Goal: Navigation & Orientation: Find specific page/section

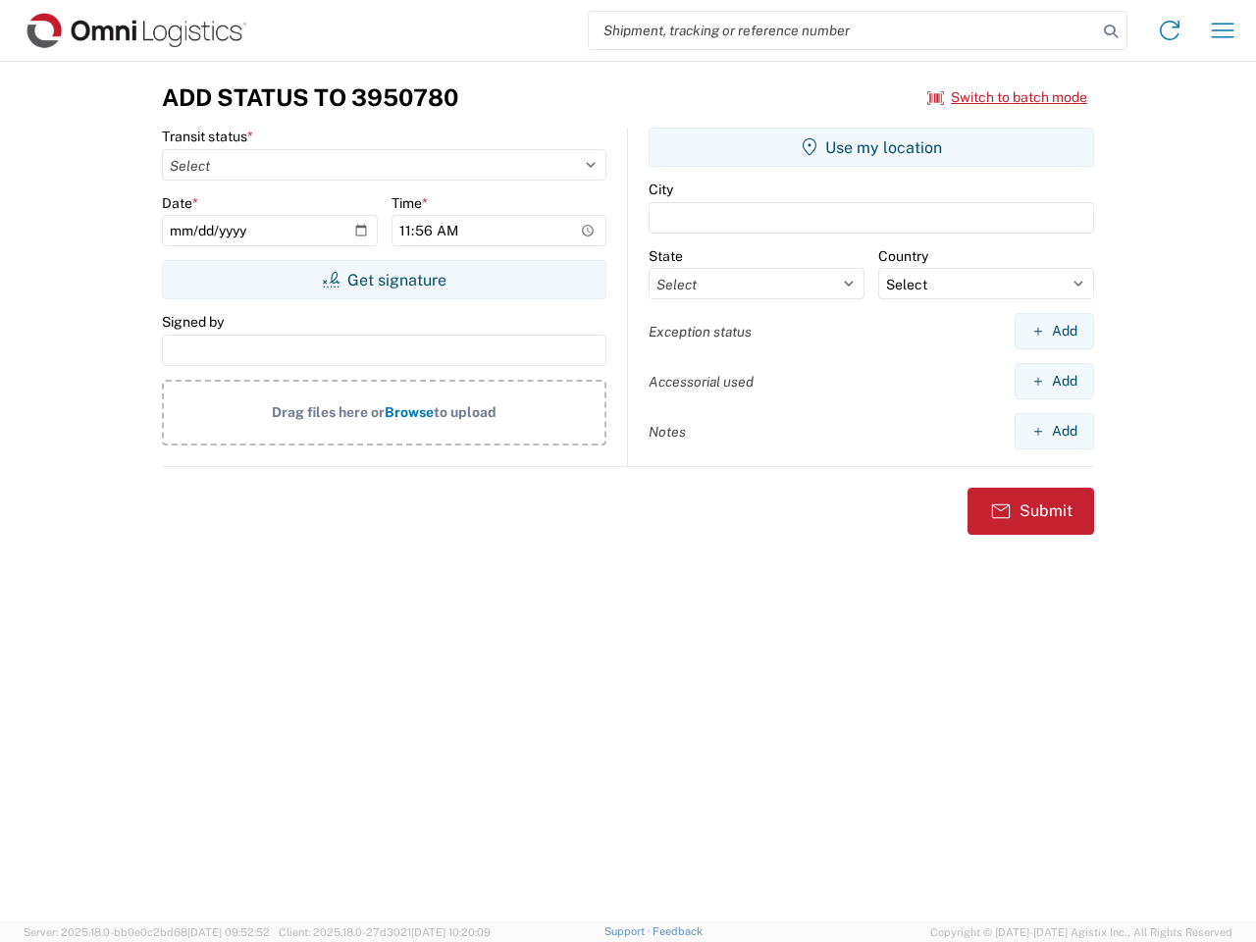
click at [843, 30] on input "search" at bounding box center [843, 30] width 508 height 37
click at [1111, 31] on icon at bounding box center [1110, 31] width 27 height 27
click at [1170, 30] on icon at bounding box center [1169, 30] width 31 height 31
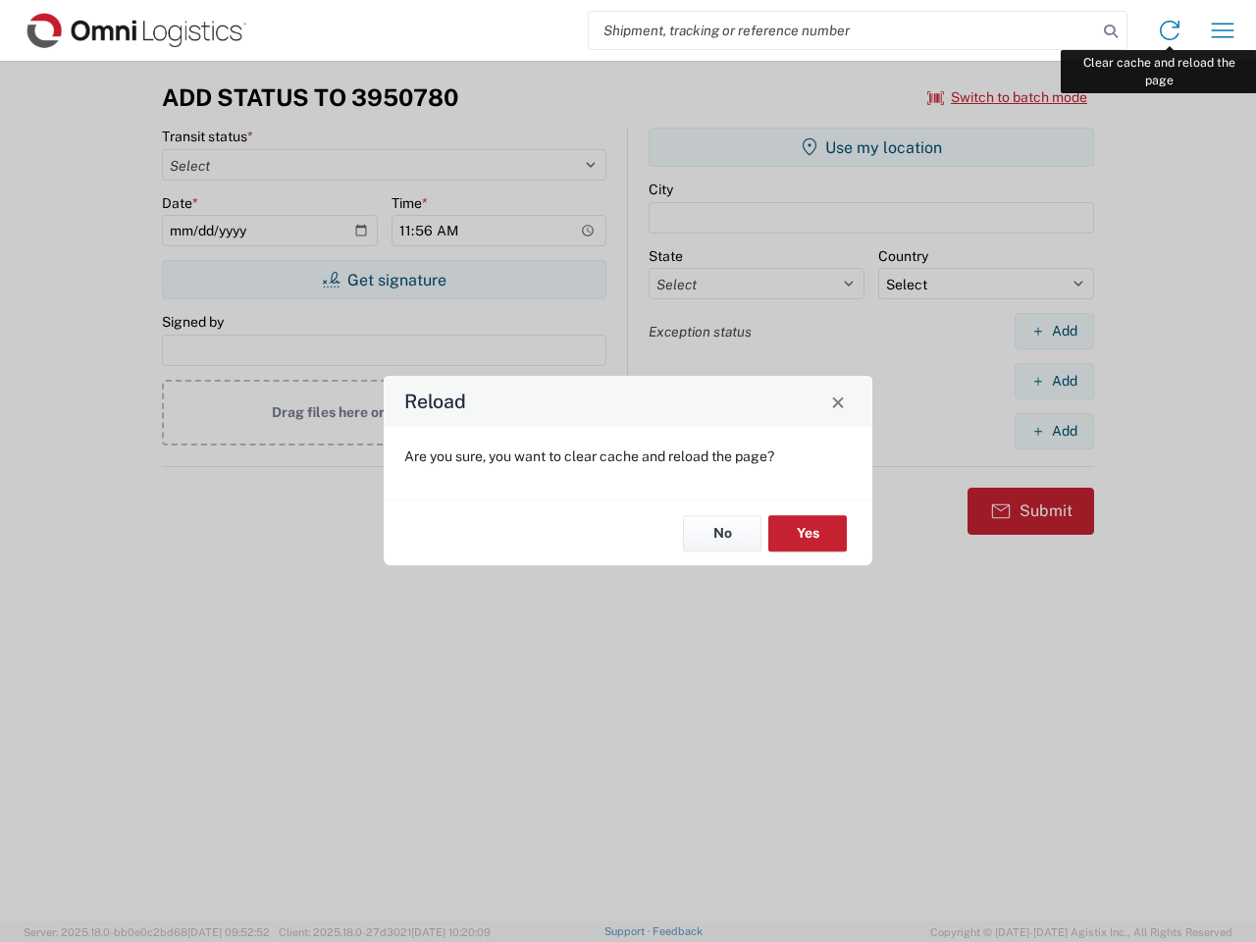
click at [1223, 30] on div "Reload Are you sure, you want to clear cache and reload the page? No Yes" at bounding box center [628, 471] width 1256 height 942
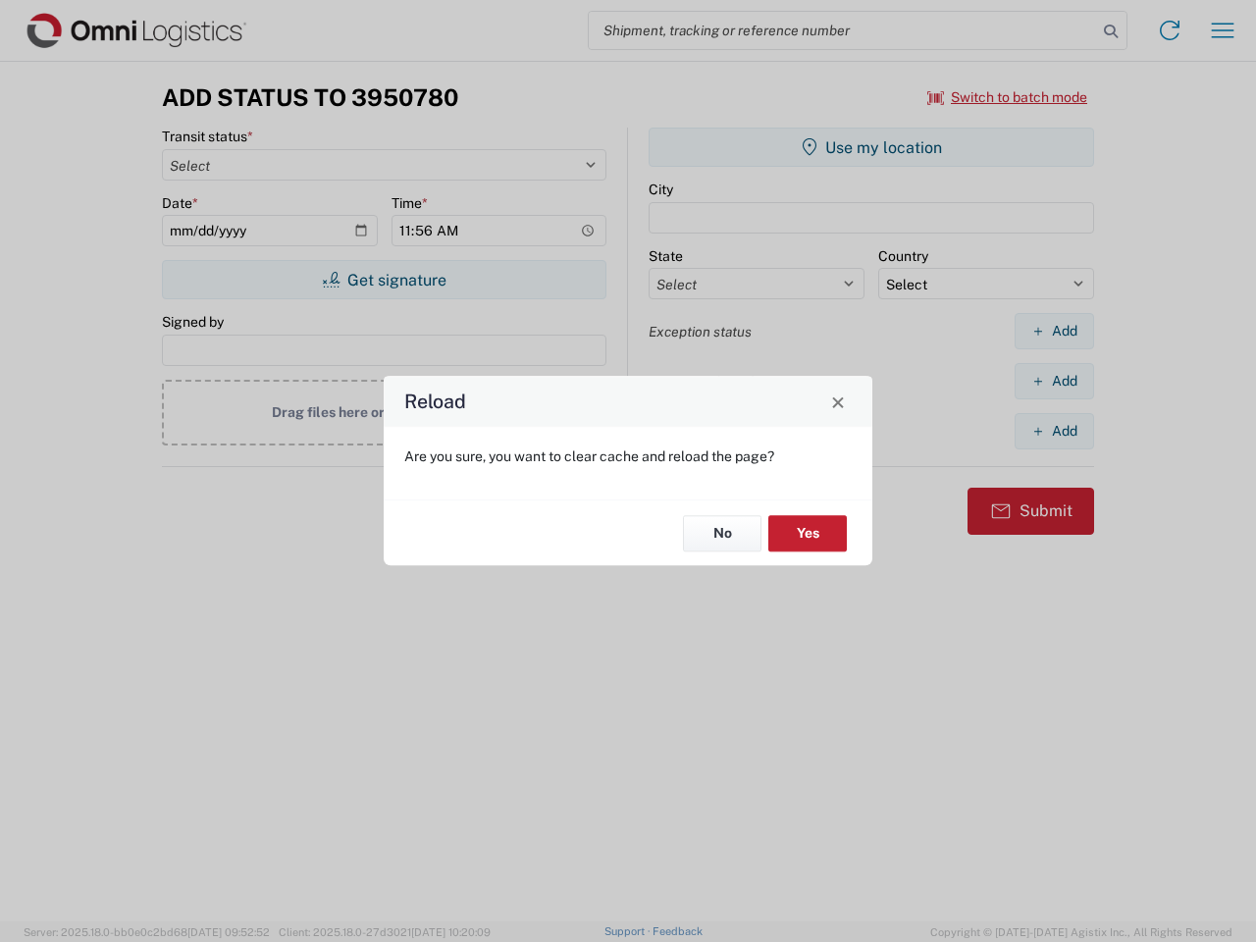
click at [1008, 97] on div "Reload Are you sure, you want to clear cache and reload the page? No Yes" at bounding box center [628, 471] width 1256 height 942
click at [384, 280] on div "Reload Are you sure, you want to clear cache and reload the page? No Yes" at bounding box center [628, 471] width 1256 height 942
click at [871, 147] on div "Reload Are you sure, you want to clear cache and reload the page? No Yes" at bounding box center [628, 471] width 1256 height 942
click at [1054, 331] on div "Reload Are you sure, you want to clear cache and reload the page? No Yes" at bounding box center [628, 471] width 1256 height 942
click at [1054, 381] on div "Reload Are you sure, you want to clear cache and reload the page? No Yes" at bounding box center [628, 471] width 1256 height 942
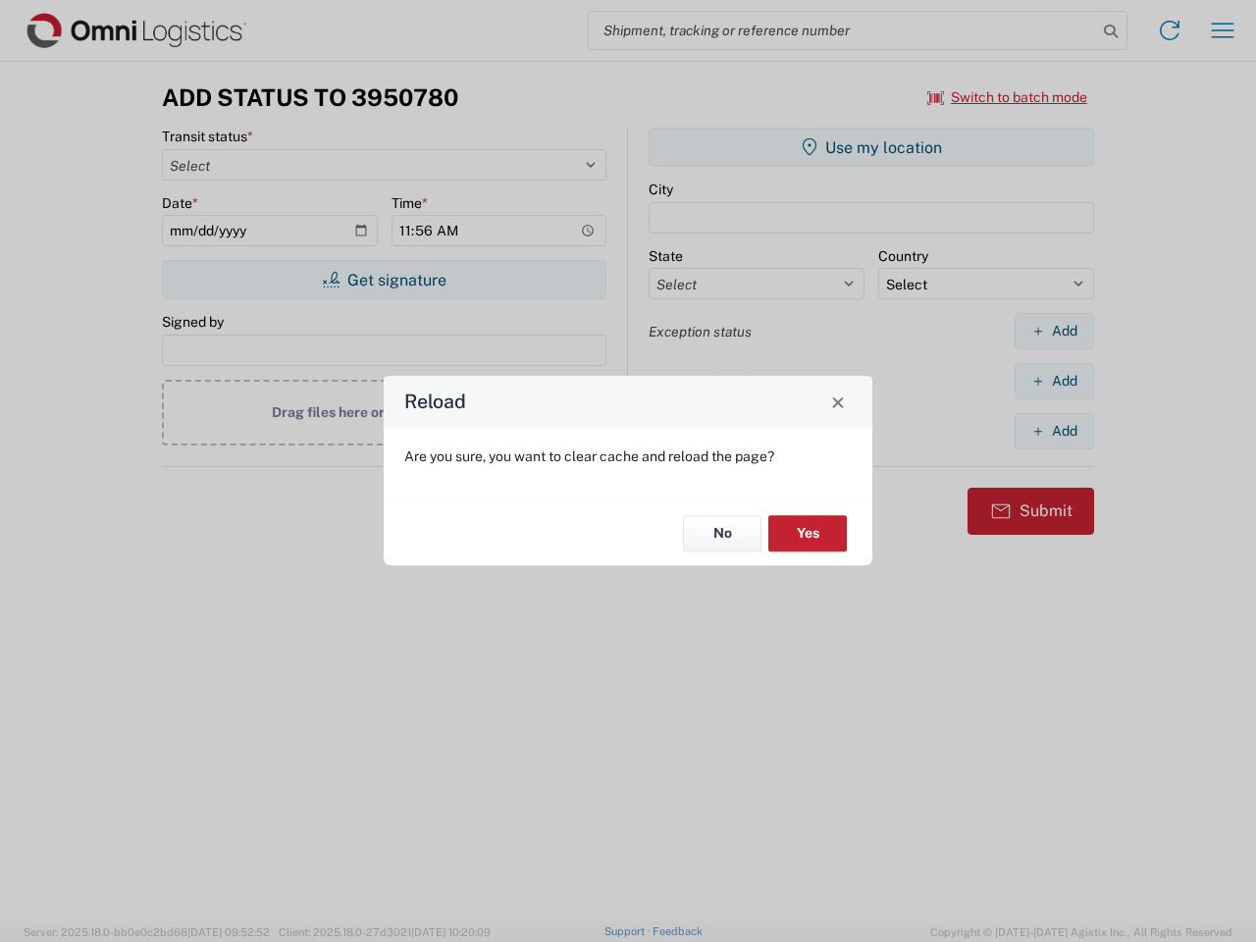
click at [1054, 431] on div "Reload Are you sure, you want to clear cache and reload the page? No Yes" at bounding box center [628, 471] width 1256 height 942
